Goal: Task Accomplishment & Management: Manage account settings

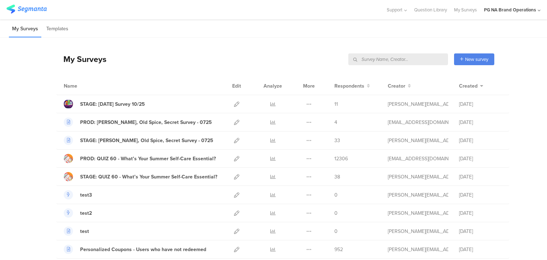
click at [400, 54] on input "text" at bounding box center [398, 59] width 100 height 12
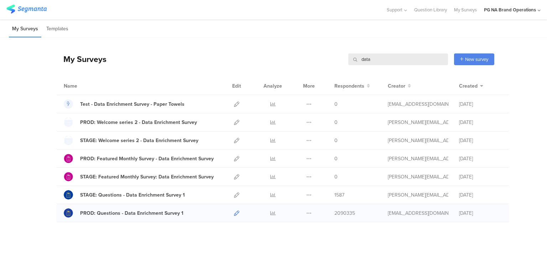
click at [235, 211] on icon at bounding box center [236, 212] width 5 height 5
click at [362, 64] on input "data" at bounding box center [398, 59] width 100 height 12
type input "prod"
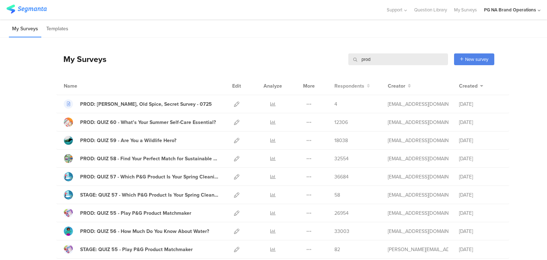
click at [345, 86] on span "Respondents" at bounding box center [349, 85] width 30 height 7
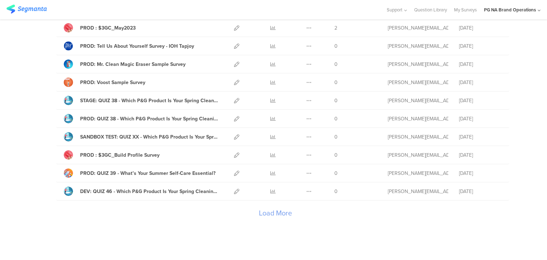
scroll to position [814, 0]
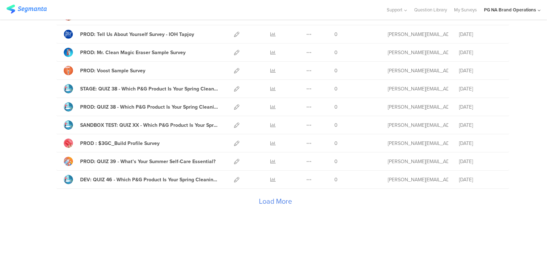
click at [276, 198] on div "Load More" at bounding box center [275, 203] width 438 height 28
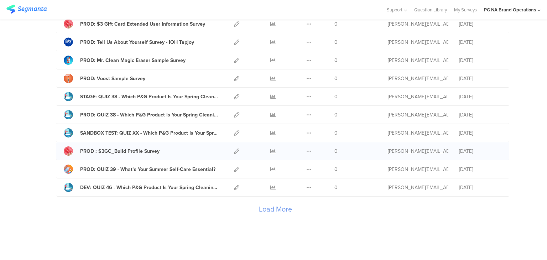
scroll to position [1718, 0]
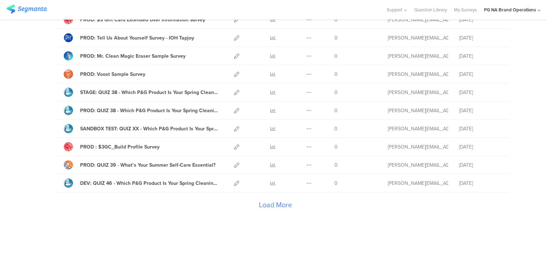
click at [284, 200] on div "Load More" at bounding box center [275, 206] width 438 height 28
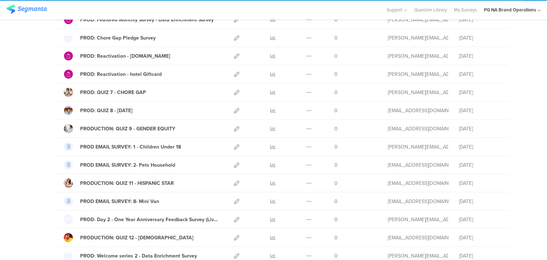
scroll to position [2622, 0]
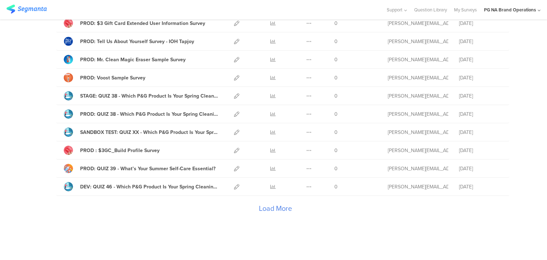
click at [283, 198] on div "Load More" at bounding box center [275, 210] width 438 height 28
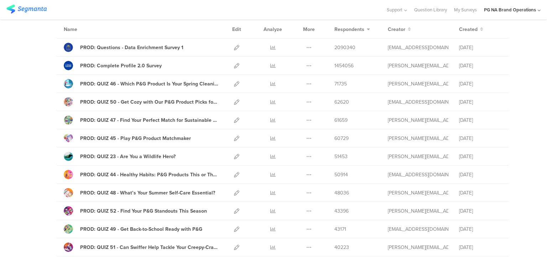
scroll to position [0, 0]
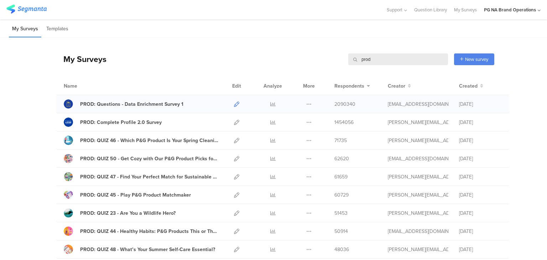
click at [234, 103] on icon at bounding box center [236, 103] width 5 height 5
click at [253, 62] on div "My Surveys prod prod New survey Start from scratch Choose from templates" at bounding box center [275, 59] width 438 height 28
click at [243, 52] on div "My Surveys prod prod New survey Start from scratch Choose from templates" at bounding box center [275, 59] width 438 height 28
click at [279, 48] on div "My Surveys prod prod New survey Start from scratch Choose from templates" at bounding box center [275, 59] width 438 height 28
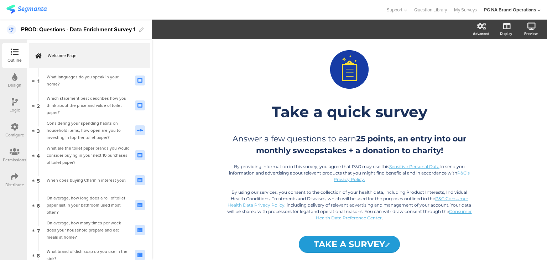
click at [17, 126] on icon at bounding box center [15, 127] width 8 height 8
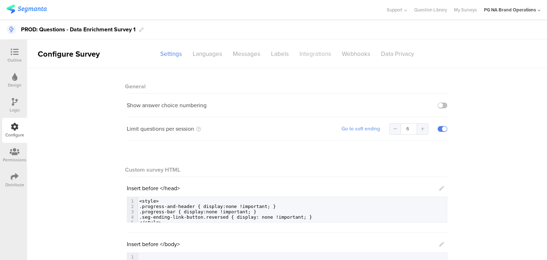
click at [298, 55] on div "Integrations" at bounding box center [315, 54] width 42 height 12
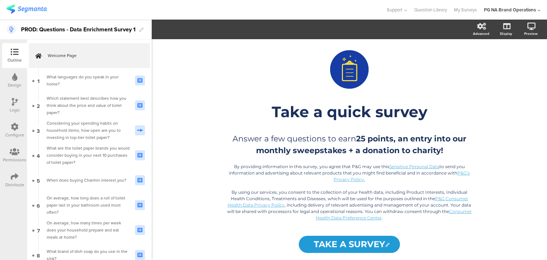
click at [14, 132] on div "Configure" at bounding box center [14, 135] width 19 height 6
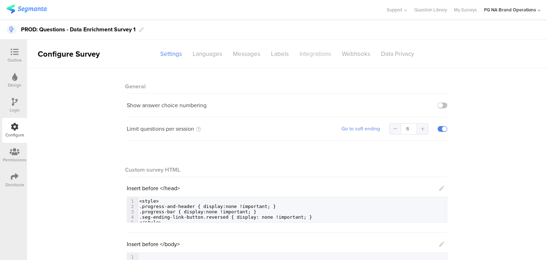
click at [313, 57] on div "Integrations" at bounding box center [315, 54] width 42 height 12
